Goal: Task Accomplishment & Management: Manage account settings

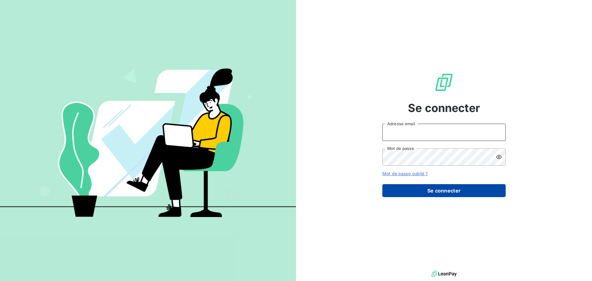
type input "[EMAIL_ADDRESS][DOMAIN_NAME]"
click at [447, 189] on button "Se connecter" at bounding box center [443, 190] width 123 height 13
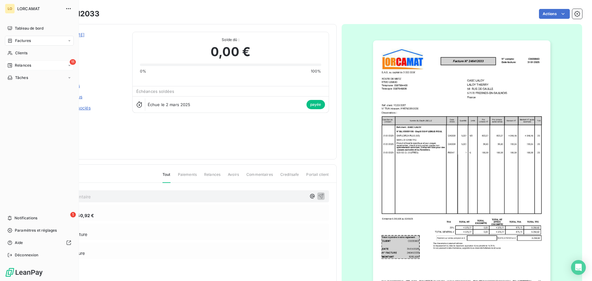
click at [24, 65] on span "Relances" at bounding box center [23, 66] width 16 height 6
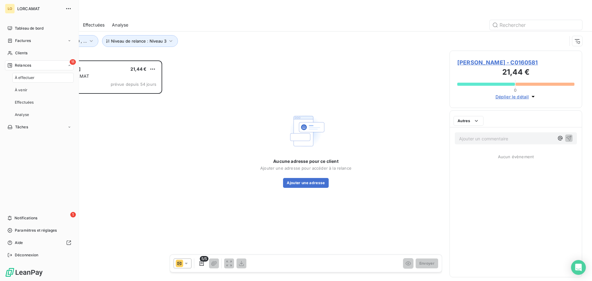
scroll to position [216, 128]
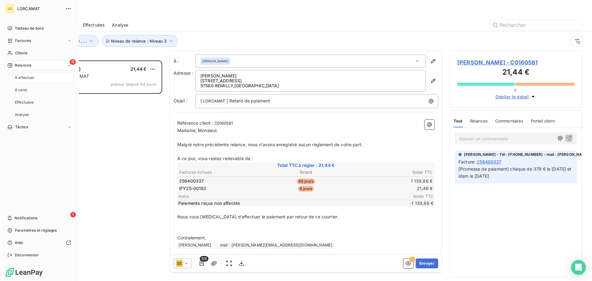
click at [39, 79] on div "À effectuer" at bounding box center [42, 78] width 61 height 10
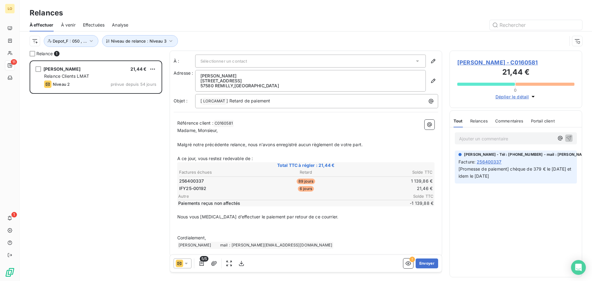
click at [470, 137] on p "Ajouter un commentaire ﻿" at bounding box center [506, 139] width 95 height 8
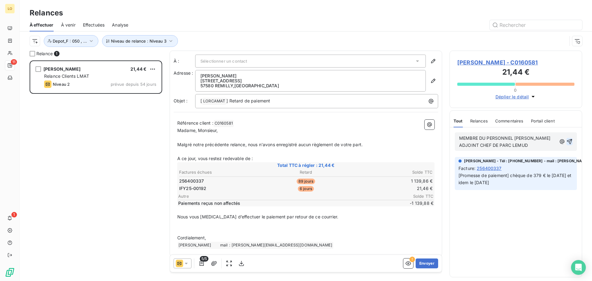
click at [571, 142] on icon "button" at bounding box center [569, 141] width 5 height 5
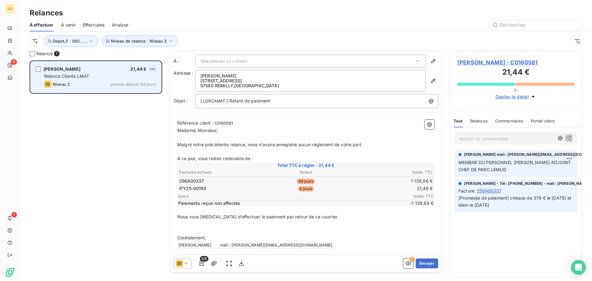
click at [154, 70] on html "LO 11 1 Relances À effectuer À venir Effectuées Analyse Niveau de relance : Niv…" at bounding box center [296, 140] width 592 height 281
click at [132, 92] on div "Passer cette action" at bounding box center [125, 93] width 55 height 10
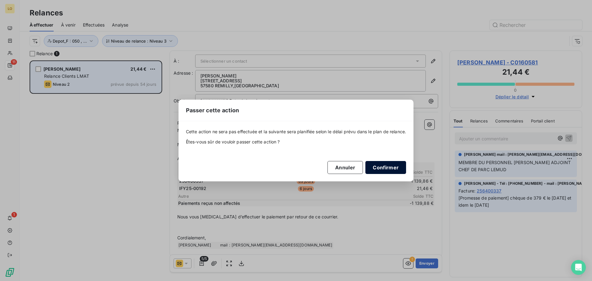
click at [377, 167] on button "Confirmer" at bounding box center [385, 167] width 41 height 13
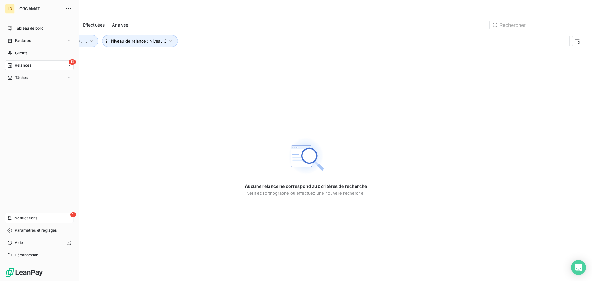
click at [15, 214] on div "1 Notifications" at bounding box center [39, 218] width 69 height 10
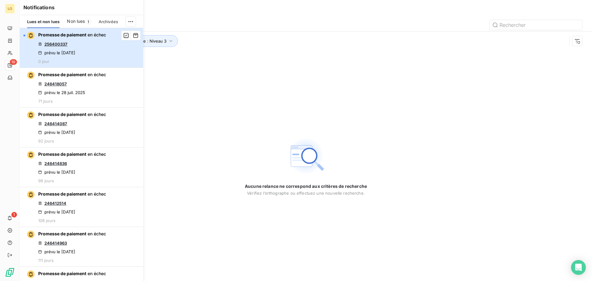
click at [97, 39] on div "Promesse de paiement en échec 256400337 prévu le [DATE] 0 jour" at bounding box center [72, 48] width 68 height 32
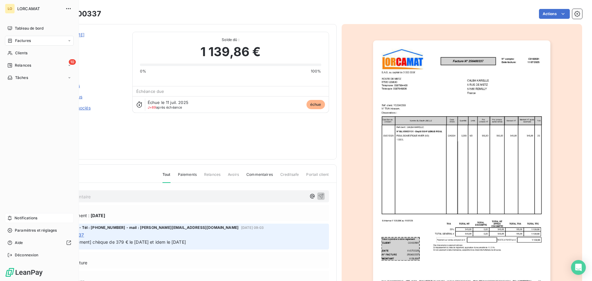
click at [32, 219] on span "Notifications" at bounding box center [25, 218] width 23 height 6
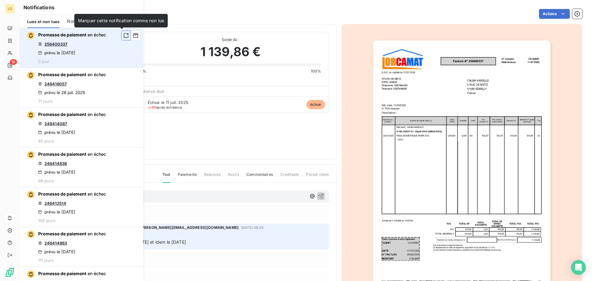
click at [123, 36] on icon "button" at bounding box center [126, 35] width 6 height 6
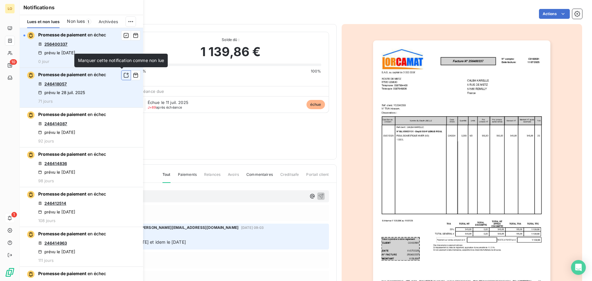
click at [123, 76] on icon "button" at bounding box center [126, 75] width 6 height 6
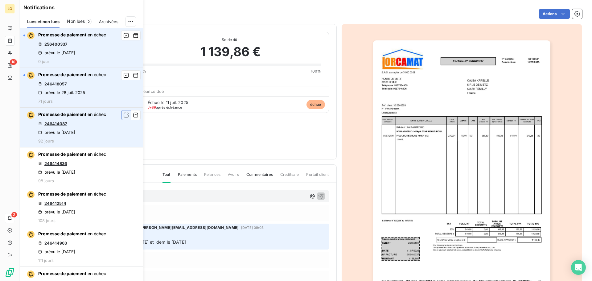
click at [123, 115] on icon "button" at bounding box center [126, 115] width 6 height 6
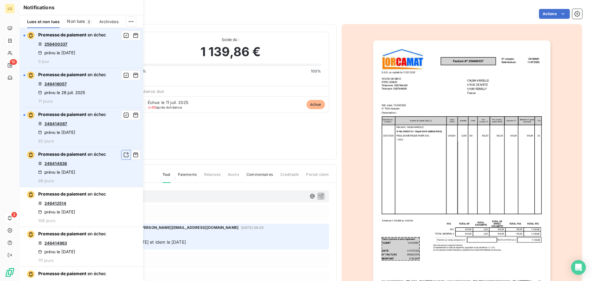
click at [123, 155] on icon "button" at bounding box center [126, 155] width 6 height 6
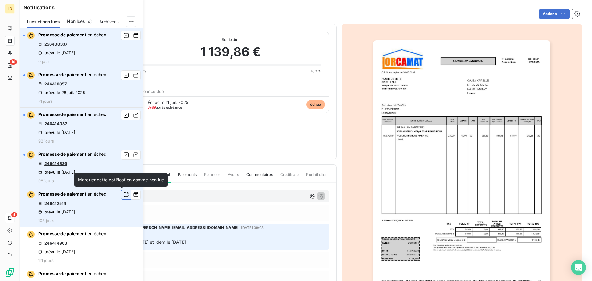
click at [123, 194] on icon "button" at bounding box center [126, 194] width 6 height 6
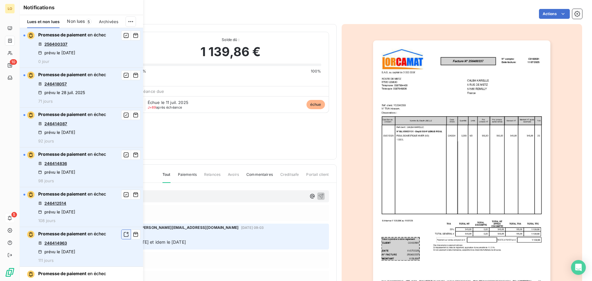
click at [123, 235] on icon "button" at bounding box center [126, 234] width 6 height 6
click at [123, 234] on icon "button" at bounding box center [126, 234] width 6 height 6
click at [124, 192] on icon "button" at bounding box center [126, 194] width 5 height 5
click at [123, 153] on icon "button" at bounding box center [126, 155] width 6 height 6
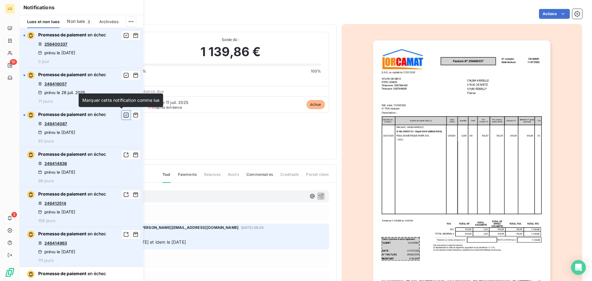
click at [123, 114] on icon "button" at bounding box center [126, 115] width 6 height 6
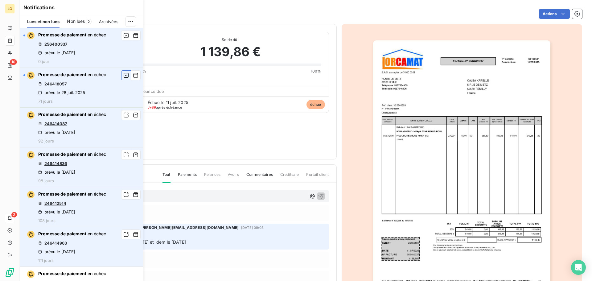
click at [123, 74] on icon "button" at bounding box center [126, 75] width 6 height 6
click at [123, 35] on icon "button" at bounding box center [126, 35] width 6 height 6
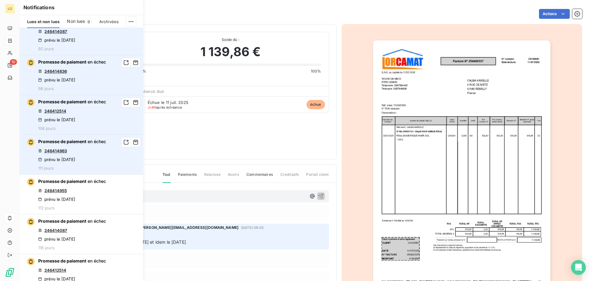
scroll to position [105, 0]
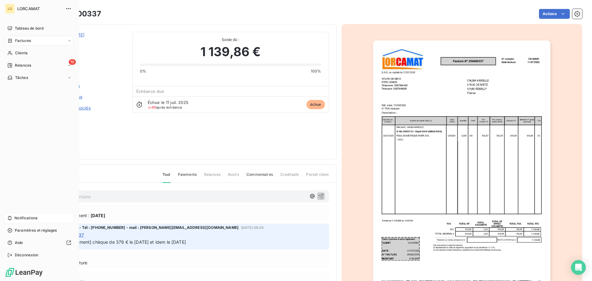
click at [12, 144] on div "Tableau de bord Factures Clients 10 Relances Tâches Notifications Paramètres et…" at bounding box center [39, 141] width 69 height 236
